Goal: Find specific page/section: Find specific page/section

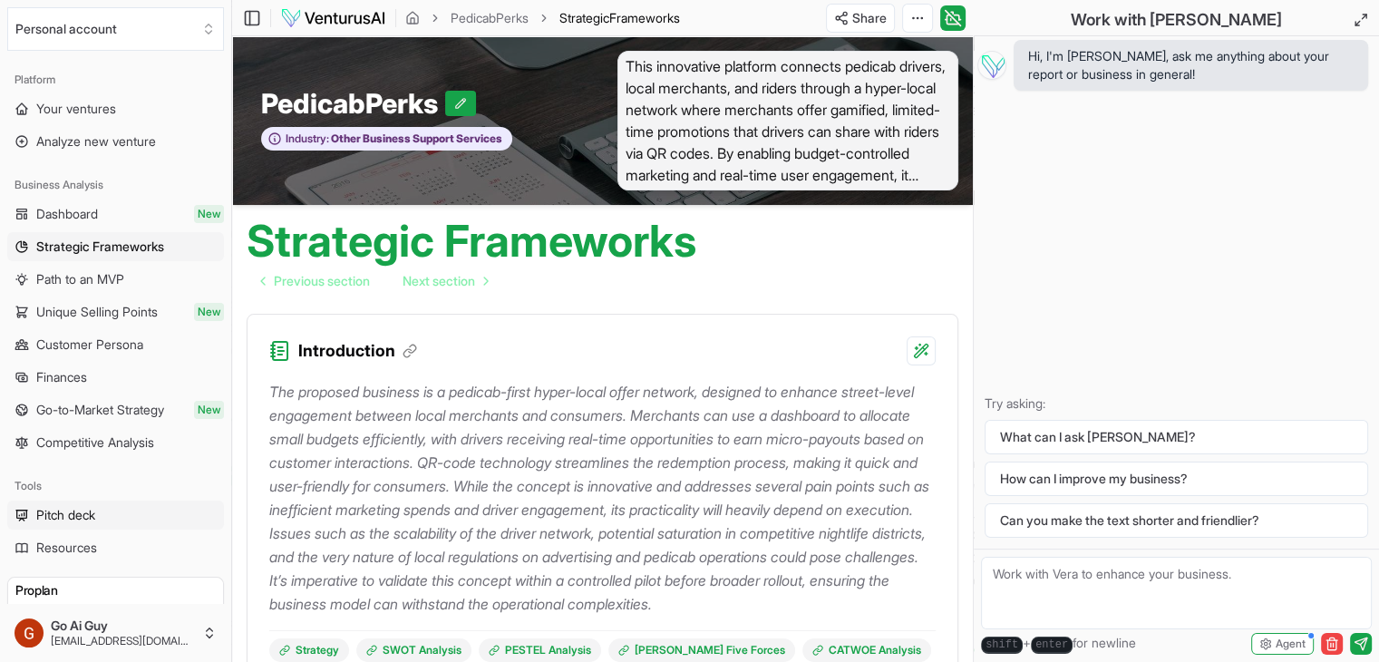
click at [67, 519] on span "Pitch deck" at bounding box center [65, 515] width 59 height 18
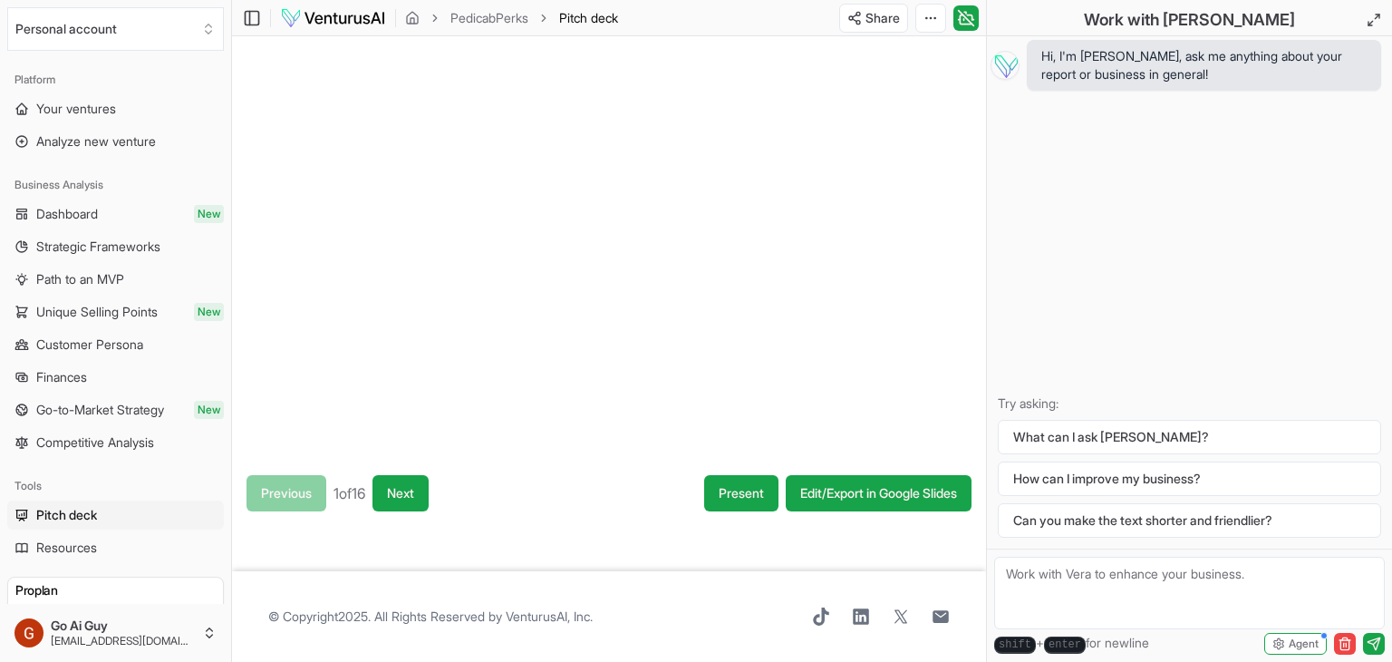
drag, startPoint x: 334, startPoint y: 280, endPoint x: 545, endPoint y: 272, distance: 211.3
click at [545, 269] on div at bounding box center [609, 248] width 754 height 424
click at [468, 282] on div at bounding box center [609, 248] width 754 height 424
click at [380, 282] on div at bounding box center [609, 248] width 754 height 424
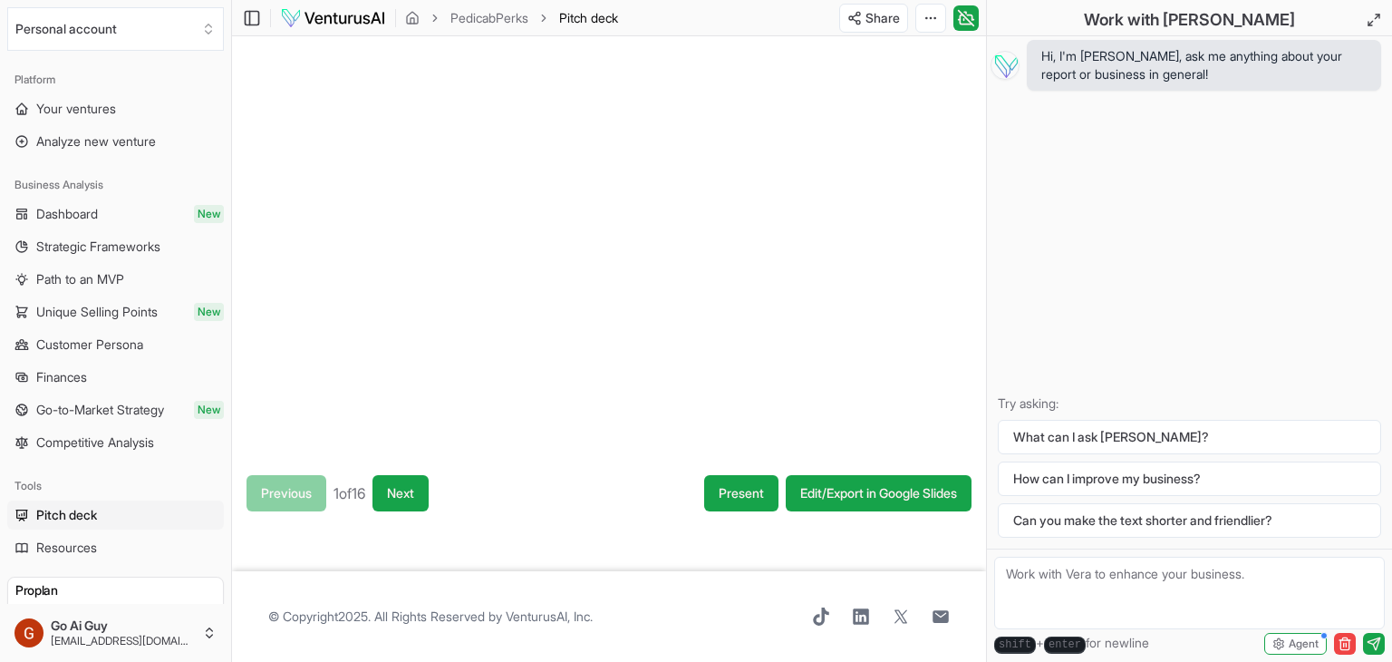
drag, startPoint x: 334, startPoint y: 286, endPoint x: 558, endPoint y: 288, distance: 223.9
click at [529, 281] on div at bounding box center [609, 248] width 754 height 424
drag, startPoint x: 602, startPoint y: 282, endPoint x: 410, endPoint y: 285, distance: 192.2
click at [410, 285] on div at bounding box center [609, 248] width 754 height 424
drag, startPoint x: 336, startPoint y: 284, endPoint x: 476, endPoint y: 291, distance: 139.8
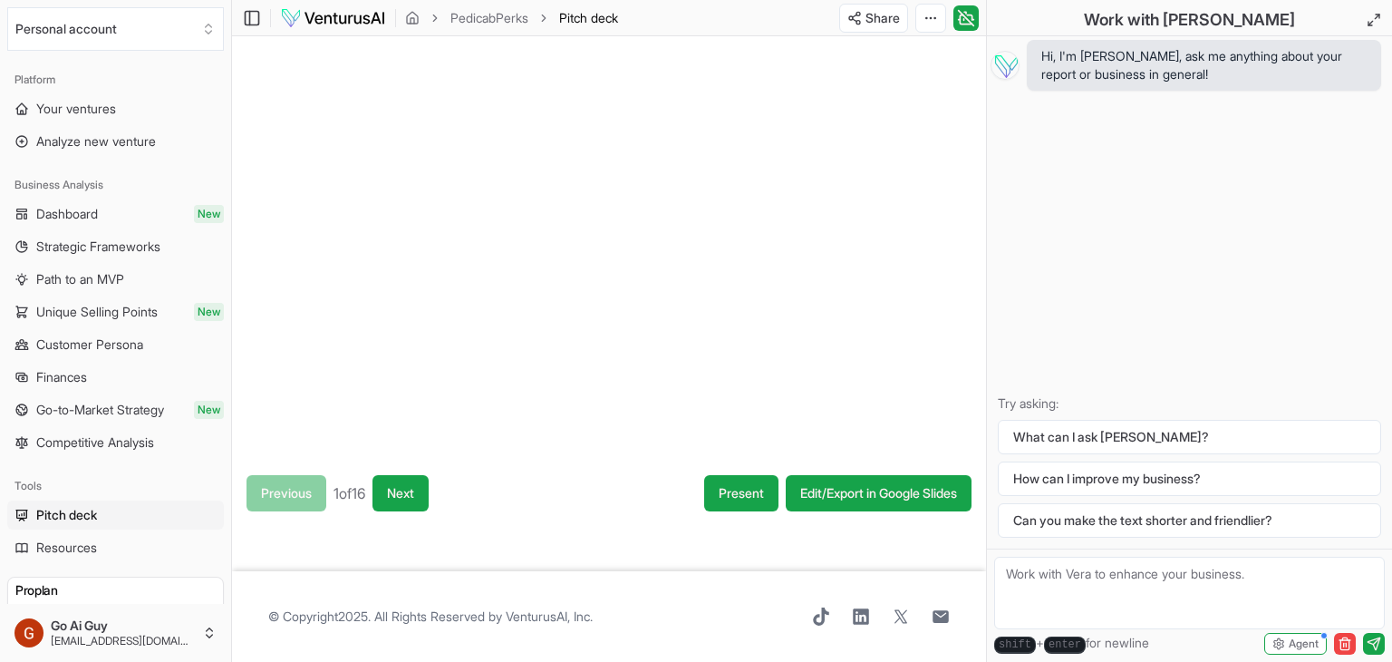
click at [476, 291] on div at bounding box center [609, 248] width 754 height 424
click at [69, 208] on span "Dashboard" at bounding box center [67, 214] width 62 height 18
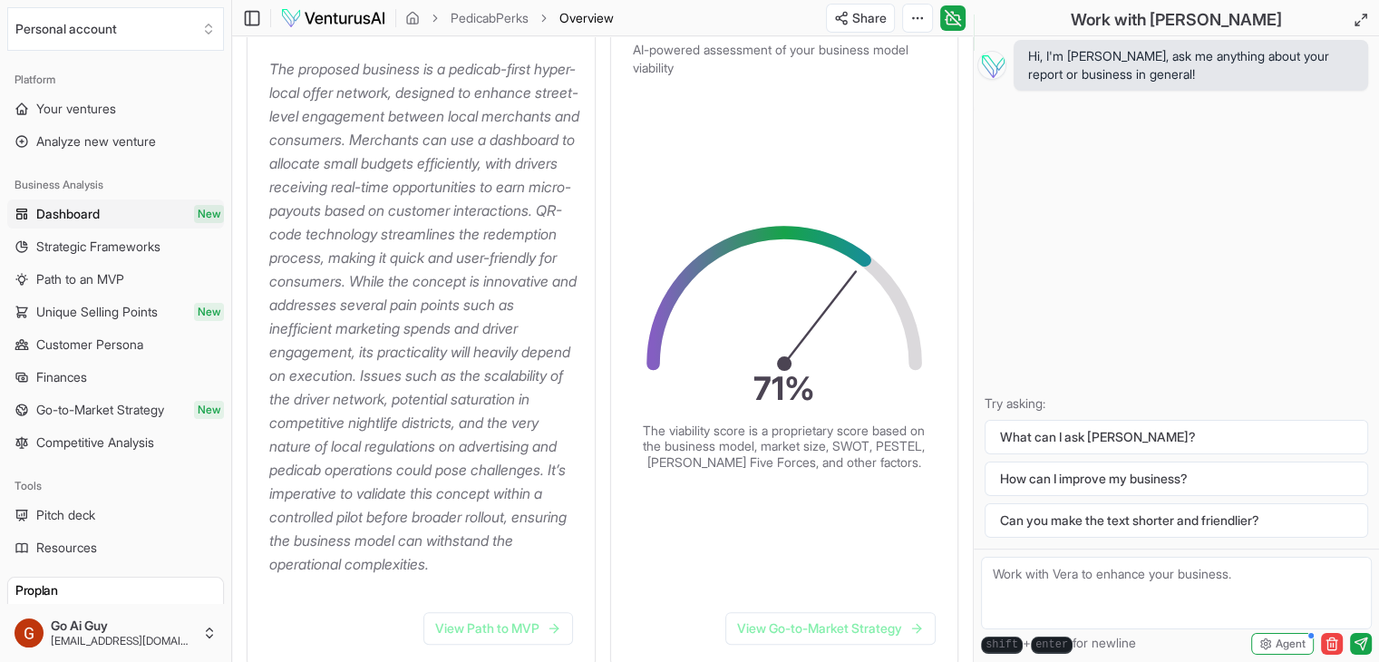
scroll to position [181, 0]
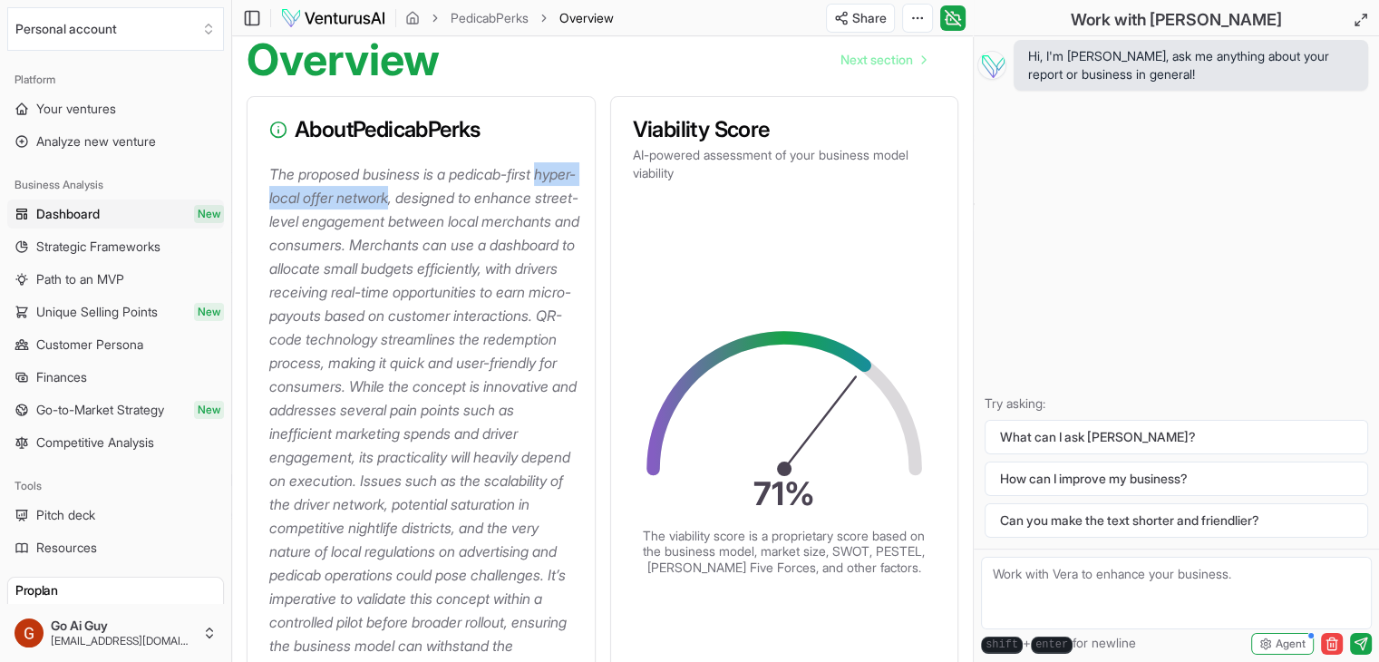
drag, startPoint x: 267, startPoint y: 193, endPoint x: 442, endPoint y: 200, distance: 175.1
click at [442, 200] on div "The proposed business is a pedicab-first hyper-local offer network, designed to…" at bounding box center [420, 432] width 347 height 540
copy p "hyper-local offer network"
